Goal: Task Accomplishment & Management: Use online tool/utility

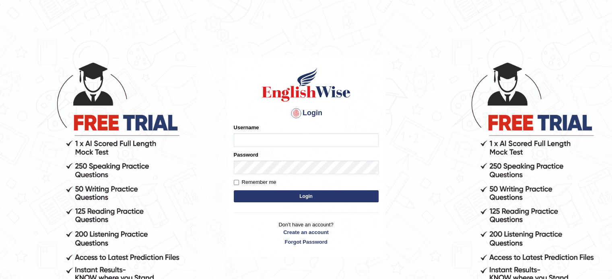
type input "[PERSON_NAME]"
click at [245, 176] on form "Please fix the following errors: Username Jonathan_parramatta Password Remember…" at bounding box center [306, 164] width 145 height 81
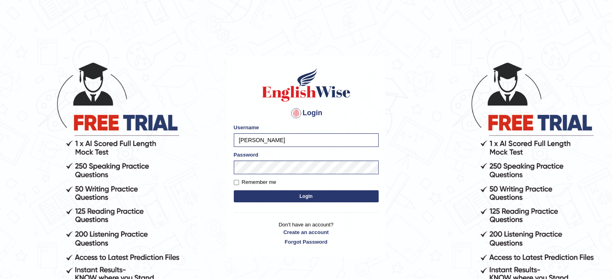
click at [245, 179] on label "Remember me" at bounding box center [255, 183] width 43 height 8
click at [239, 180] on input "Remember me" at bounding box center [236, 182] width 5 height 5
checkbox input "true"
click at [261, 196] on button "Login" at bounding box center [306, 197] width 145 height 12
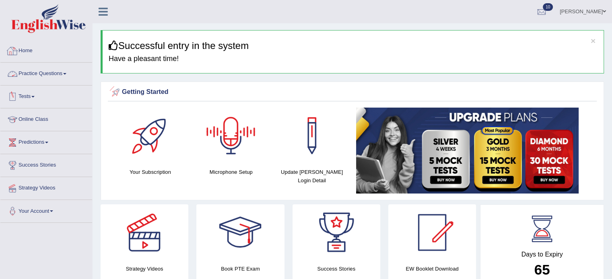
click at [35, 71] on link "Practice Questions" at bounding box center [46, 73] width 92 height 20
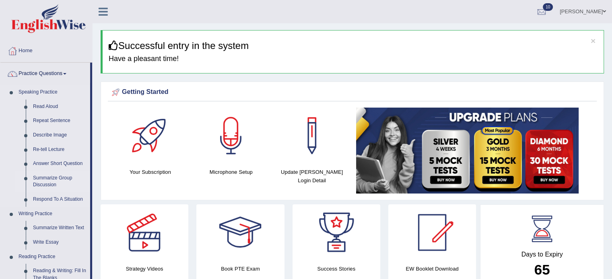
click at [60, 178] on link "Summarize Group Discussion" at bounding box center [59, 181] width 61 height 21
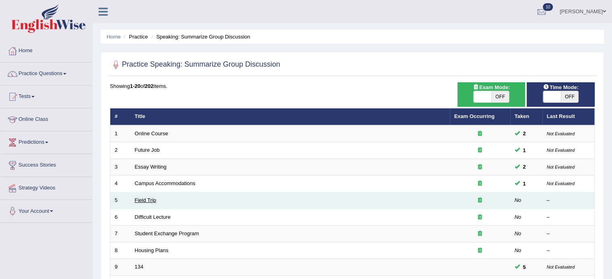
click at [144, 198] on link "Field Trip" at bounding box center [145, 200] width 21 height 6
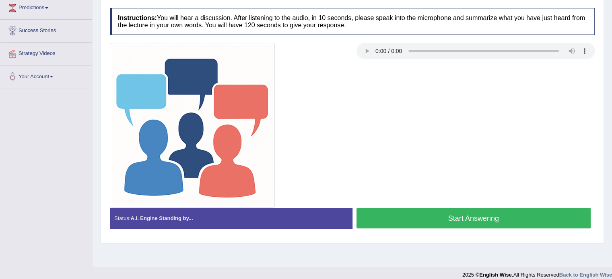
scroll to position [143, 0]
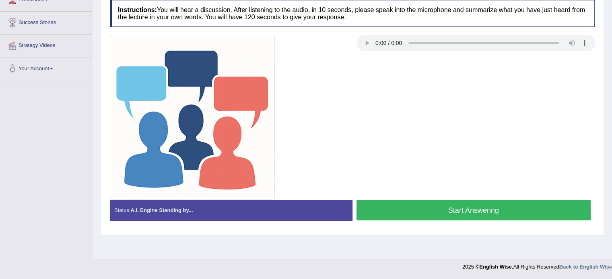
drag, startPoint x: 493, startPoint y: 204, endPoint x: 499, endPoint y: 197, distance: 9.1
click at [493, 204] on button "Start Answering" at bounding box center [473, 210] width 234 height 21
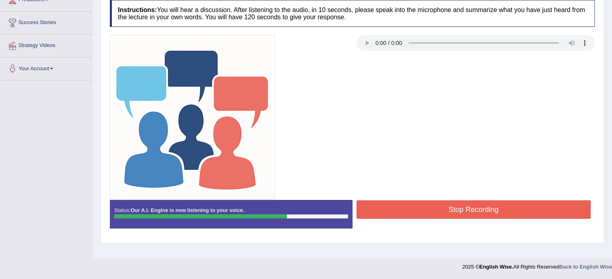
click at [503, 211] on button "Stop Recording" at bounding box center [473, 210] width 234 height 18
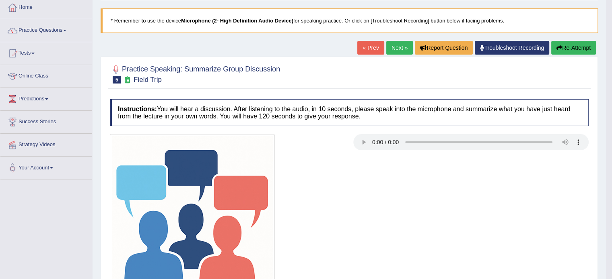
scroll to position [0, 0]
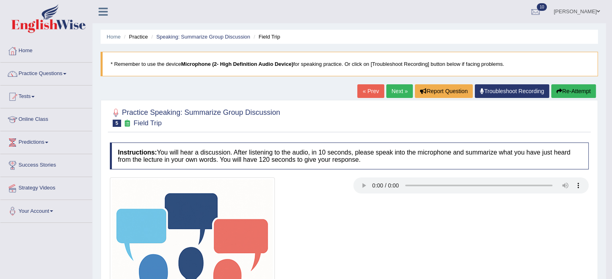
click at [389, 89] on link "Next »" at bounding box center [399, 91] width 27 height 14
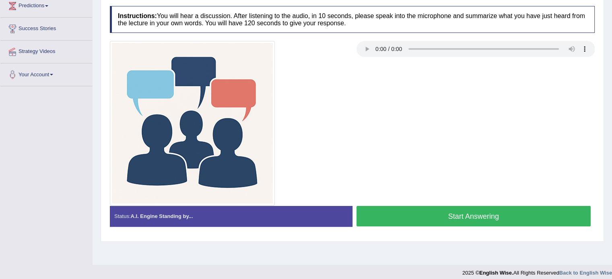
scroll to position [143, 0]
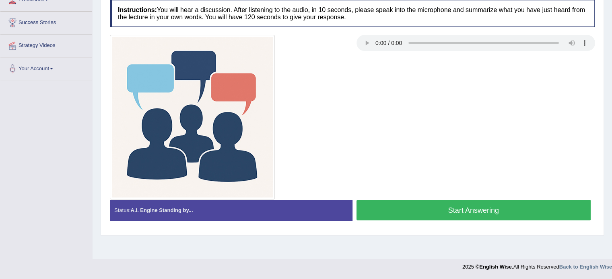
click at [512, 210] on button "Start Answering" at bounding box center [473, 210] width 234 height 21
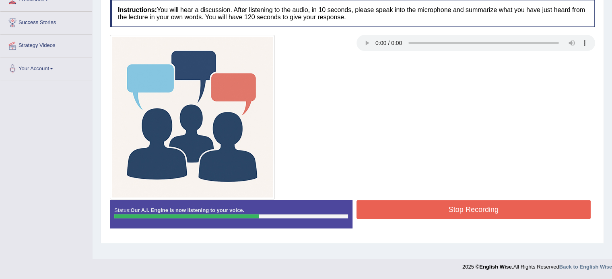
click at [505, 216] on button "Stop Recording" at bounding box center [473, 210] width 234 height 18
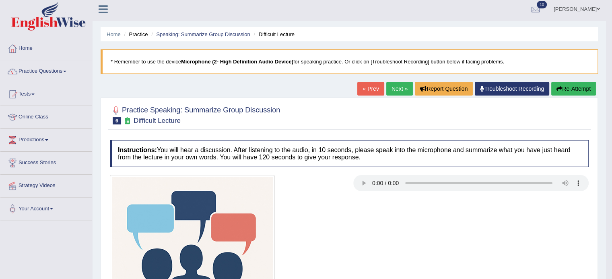
scroll to position [0, 0]
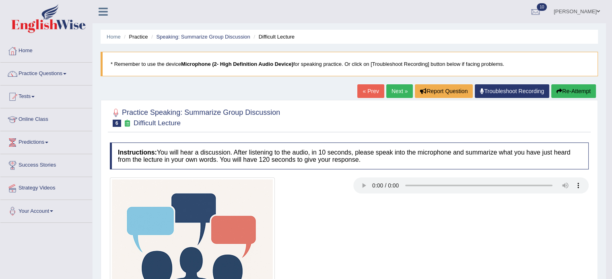
click at [26, 96] on link "Tests" at bounding box center [46, 96] width 92 height 20
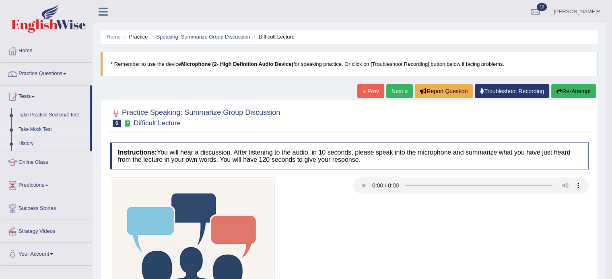
click at [32, 127] on link "Take Mock Test" at bounding box center [52, 130] width 75 height 14
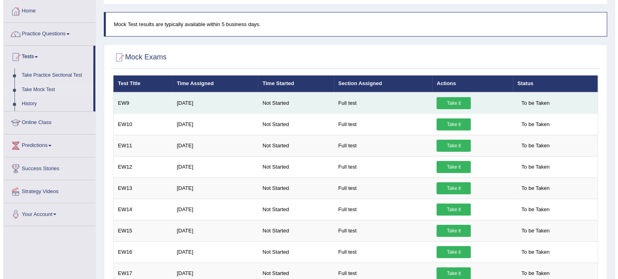
scroll to position [40, 0]
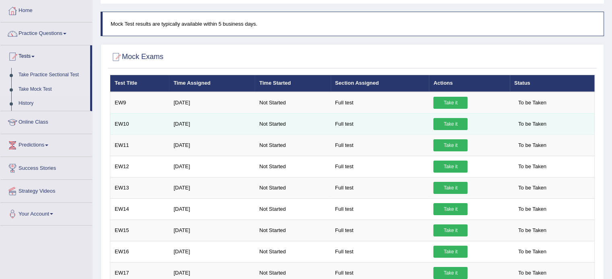
click at [450, 122] on link "Take it" at bounding box center [450, 124] width 34 height 12
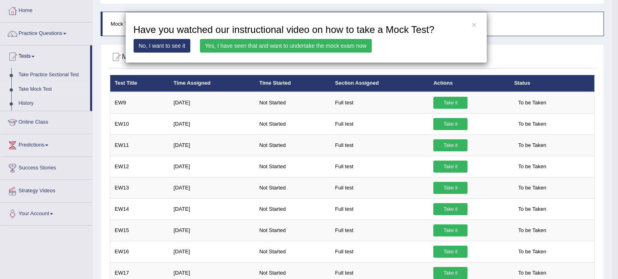
click at [282, 47] on link "Yes, I have seen that and want to undertake the mock exam now" at bounding box center [286, 46] width 172 height 14
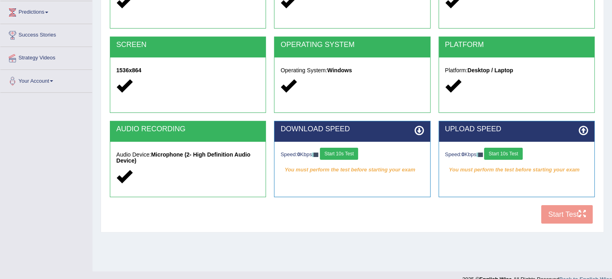
scroll to position [143, 0]
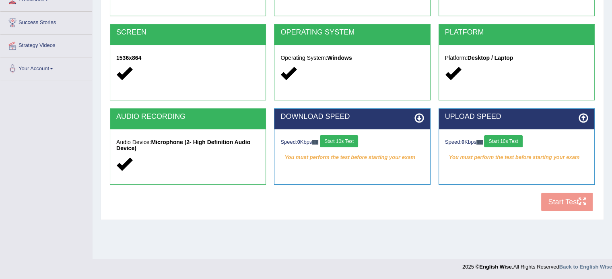
click at [337, 138] on button "Start 10s Test" at bounding box center [339, 142] width 38 height 12
click at [510, 141] on button "Start 10s Test" at bounding box center [503, 142] width 38 height 12
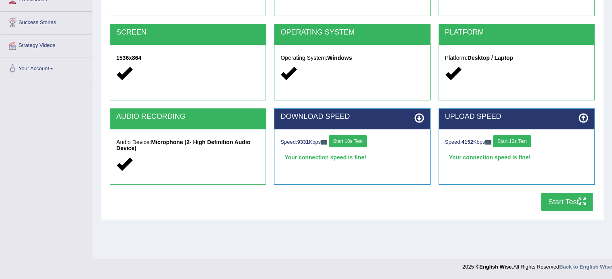
click at [576, 202] on button "Start Test" at bounding box center [566, 202] width 51 height 18
